Goal: Task Accomplishment & Management: Complete application form

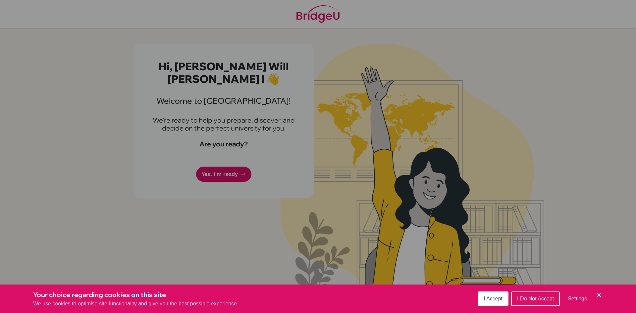
click at [492, 293] on button "I Accept" at bounding box center [493, 299] width 31 height 15
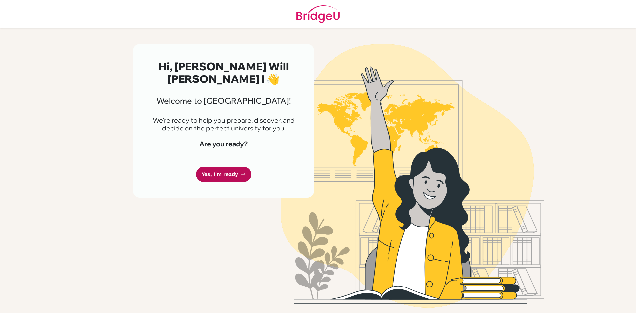
click at [230, 167] on link "Yes, I'm ready" at bounding box center [223, 175] width 55 height 16
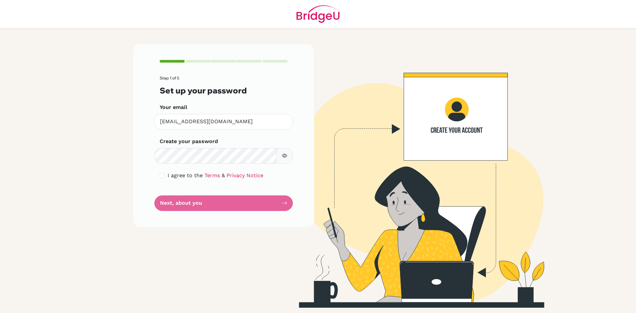
click at [285, 157] on icon "button" at bounding box center [285, 156] width 2 height 2
click at [285, 157] on icon "button" at bounding box center [284, 155] width 5 height 5
click at [164, 177] on input "checkbox" at bounding box center [162, 175] width 5 height 5
checkbox input "true"
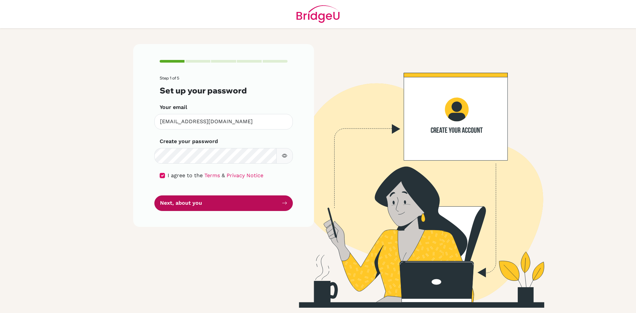
click at [179, 208] on button "Next, about you" at bounding box center [223, 204] width 139 height 16
